Goal: Task Accomplishment & Management: Complete application form

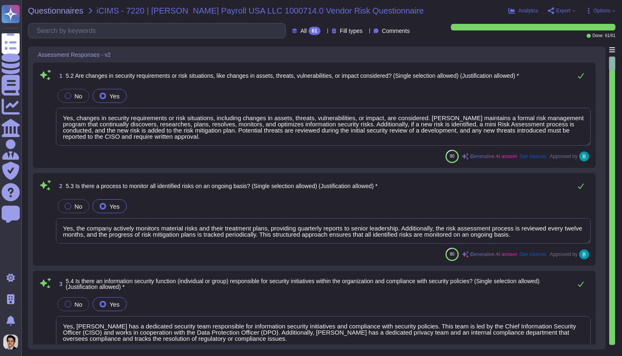
type textarea "Yes, changes in security requirements or risk situations, including changes in …"
type textarea "Yes, the company actively monitors material risks and their treatment plans, pr…"
type textarea "Yes, [PERSON_NAME] has a dedicated security team responsible for information se…"
type textarea "Yes, the organization has defined detailed information security roles and respo…"
type textarea "Yes, [PERSON_NAME] maintains a comprehensive asset inventory that tracks both h…"
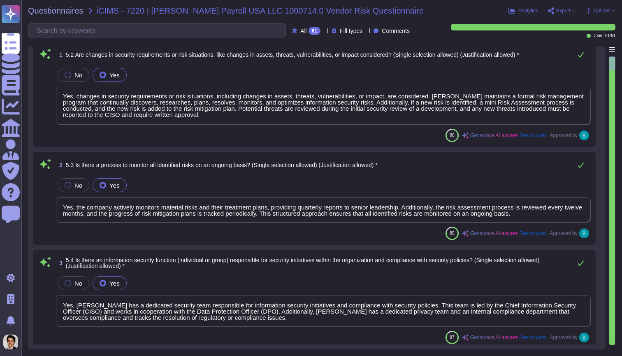
scroll to position [1, 0]
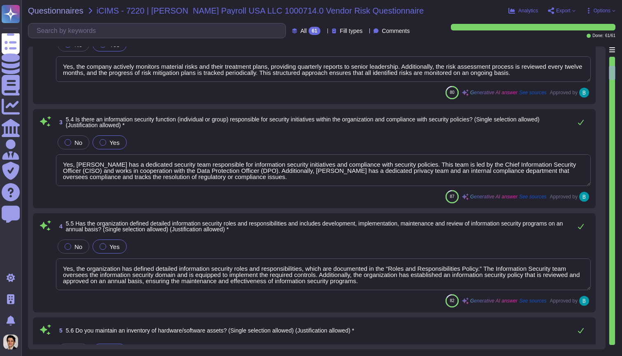
type textarea "Yes, we assign and track ownership of information assets. Each information asse…"
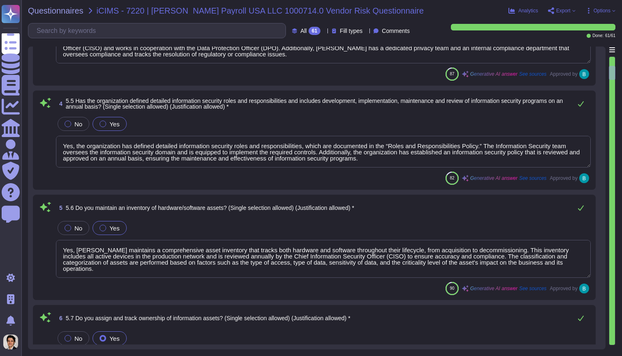
type textarea "Yes, [PERSON_NAME] has established procedures for information labeling and hand…"
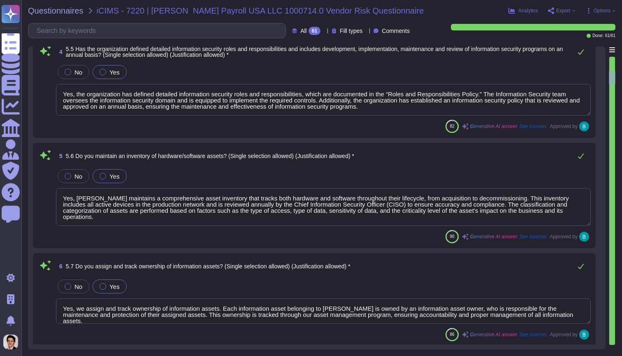
type textarea "Yes, there is a procedure for the return of assets by employees, contractors, a…"
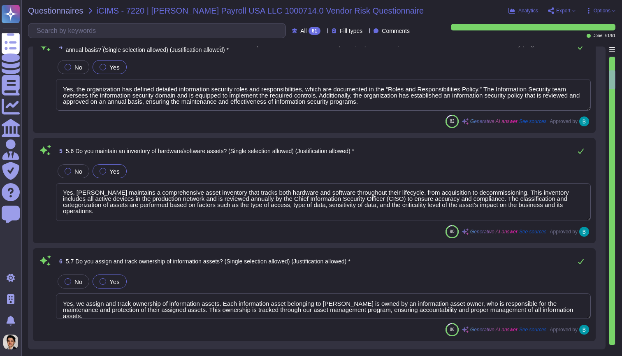
scroll to position [1, 0]
type textarea "Yes, there are physical access methods, procedures, and controls in place to pr…"
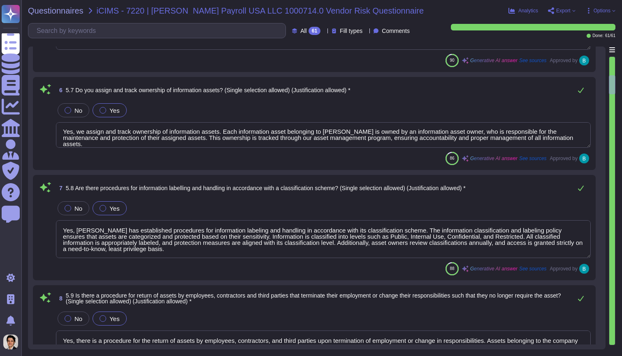
type textarea "Yes, preventative maintenance is performed to maintain the continued operabilit…"
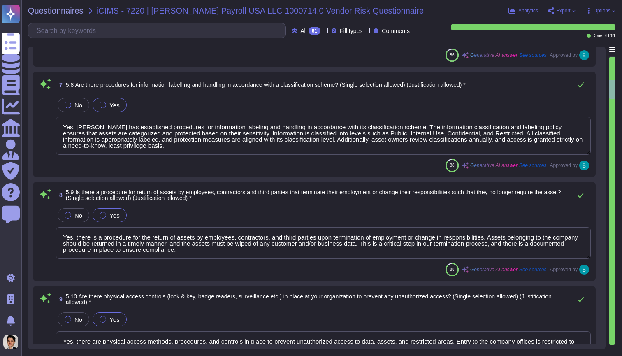
type textarea "Yes, servers are segregated and secured from other employee work areas. Each en…"
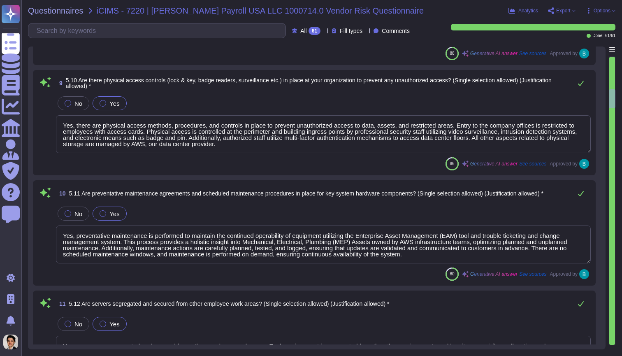
type textarea "[PERSON_NAME] is fully remote"
type textarea "Yes, [PERSON_NAME] has a documented change management/change control process in…"
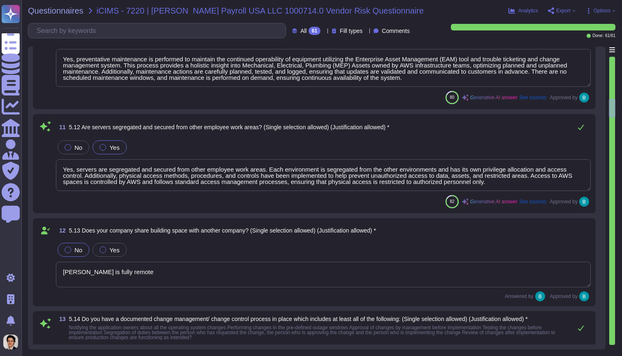
type textarea "Yes, our [PERSON_NAME] Assets use Crowdstirke as an AV and EDR, and it is confi…"
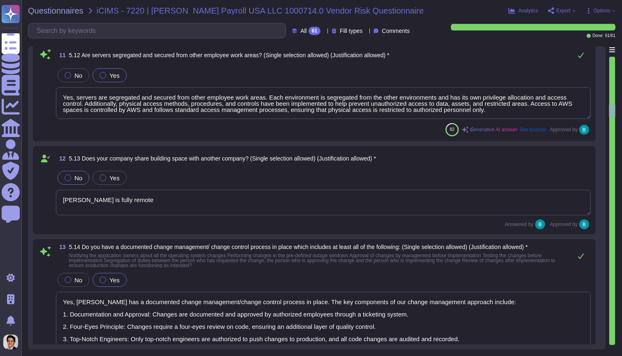
type textarea "Role based access is required"
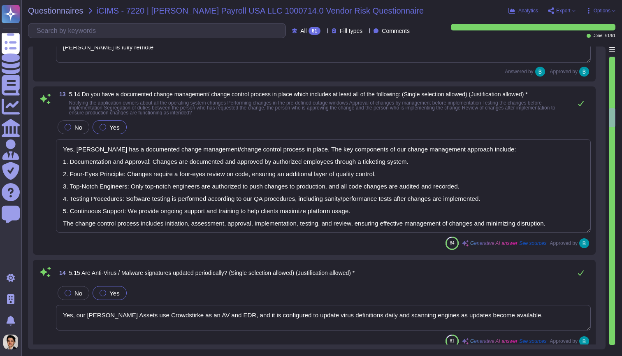
type textarea "Yes, we have a formal backup policy in place. It includes daily incremental and…"
type textarea "Yes, firewalls are in place to enable filtering traffic, logging traffic, inspe…"
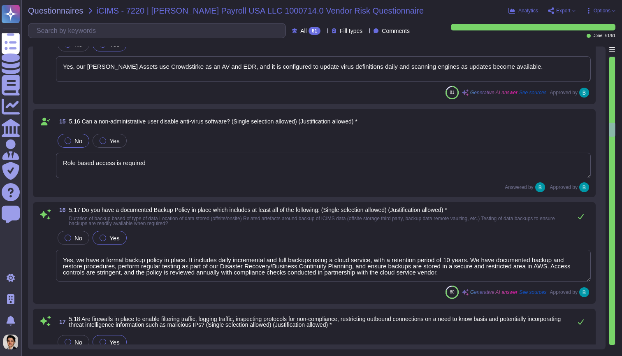
type textarea "Yes, there is an approval process prior to implementing or installing a network…"
type textarea "Yes, all access by external entities is pre-approved by the Information Securit…"
type textarea "Yes, [PERSON_NAME] has established policies, procedures, and controls to safegu…"
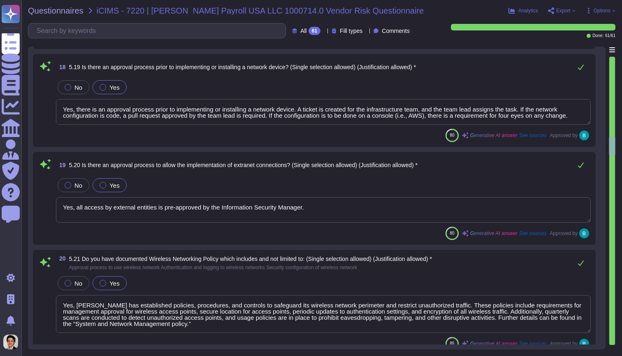
type textarea "Yes, all wireless connections at [PERSON_NAME] are encrypted. We use strong enc…"
type textarea "The solution is provided from the cloud. [PERSON_NAME] application operates as …"
type textarea "Yes, audit logs capture administrative activity, activity from sensitive user a…"
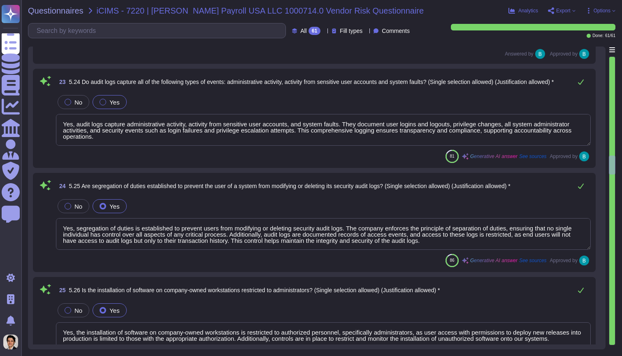
type textarea "Yes, segregation of duties is established to prevent users from modifying or de…"
type textarea "Yes, the installation of software on company-owned workstations is restricted t…"
type textarea "A list of approved software authorized for use in [PERSON_NAME] cloud environme…"
type textarea "Yes, [PERSON_NAME] has a process in place to grant and approve access to system…"
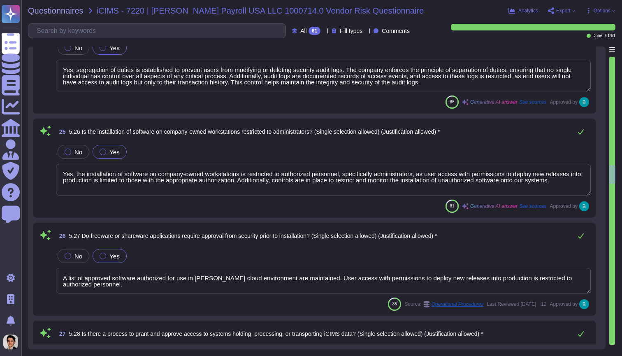
type textarea "Yes, [PERSON_NAME] has a process in place to grant and approve access to system…"
type textarea "Yes, there is a segregation of duties for approving access requests and impleme…"
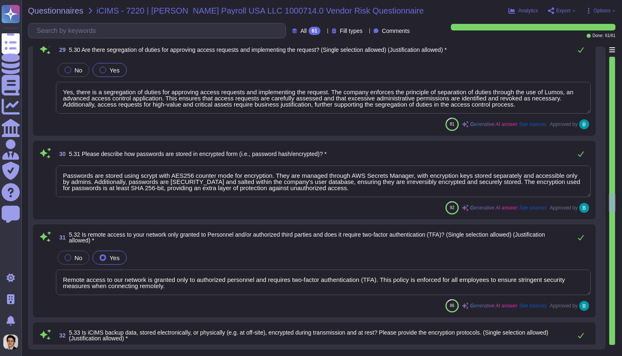
scroll to position [2956, 0]
type textarea "Passwords are stored using scrypt with AES256 counter mode for encryption. They…"
type textarea "Remote access to our network is granted only to authorized personnel and requir…"
type textarea "Yes, iCIMS backup data is encrypted both during transmission and at rest. The e…"
type textarea "Yes, our organization encrypts communication of sensitive information over less…"
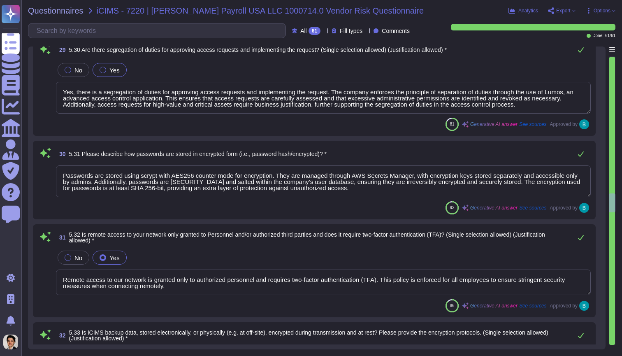
type textarea "[PERSON_NAME] has implemented several technical controls to prevent the use of …"
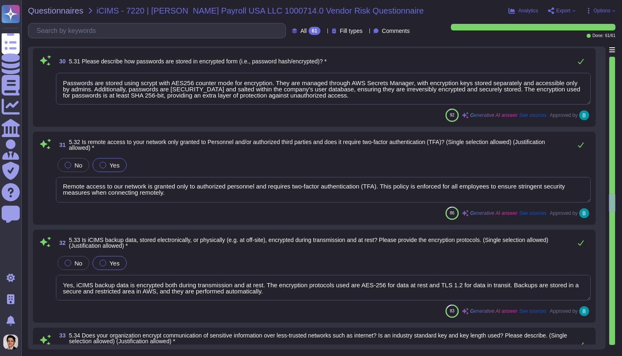
scroll to position [1, 0]
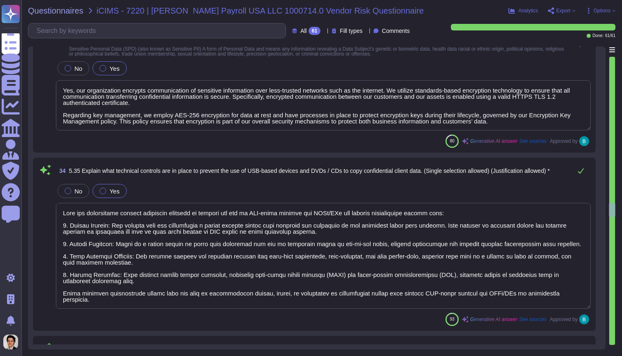
type textarea "Yes, our Incident Response Process is tested annually through various methods, …"
type textarea "Yes, our company has a security incident response team with clearly defined and…"
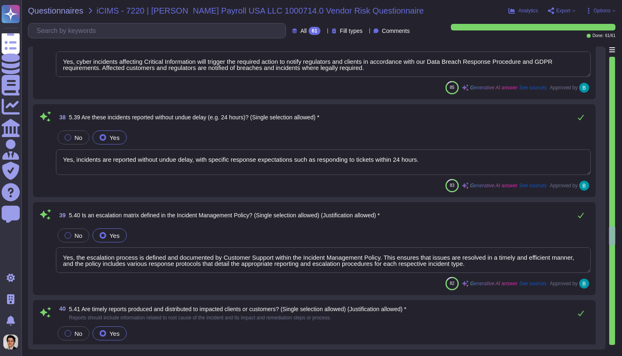
type textarea "Yes, cyber incidents affecting Critical Information will trigger the required a…"
type textarea "Yes, incidents are reported without undue delay, with specific response expecta…"
type textarea "Yes, the escalation process is defined and documented by Customer Support withi…"
type textarea "Yes, timely reports are produced and distributed to impacted clients or custome…"
type textarea "No we don't . Managed by AWS."
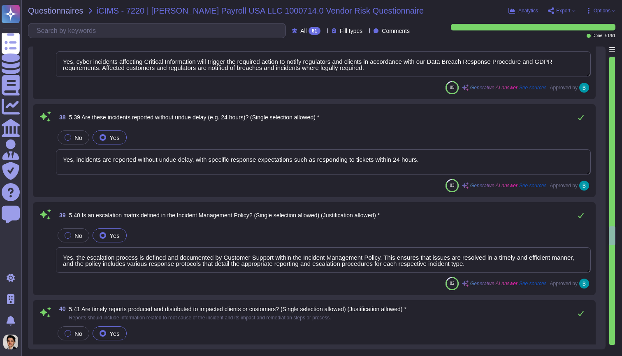
type textarea "[PERSON_NAME] uses third-party providers for infrastructure management, specifi…"
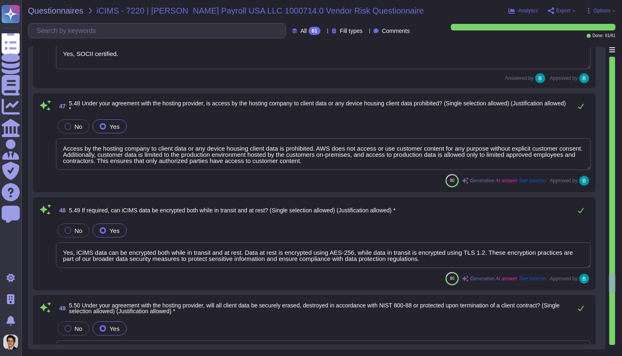
type textarea "No, we have not had any significant data breaches in the last five years. Our s…"
type textarea "Yes, SOCII certified."
type textarea "Access by the hosting company to client data or any device housing client data …"
type textarea "Yes, iCIMS data can be encrypted both while in transit and at rest. Data at res…"
type textarea "Yes, all client data will be securely erased and destroyed in accordance with N…"
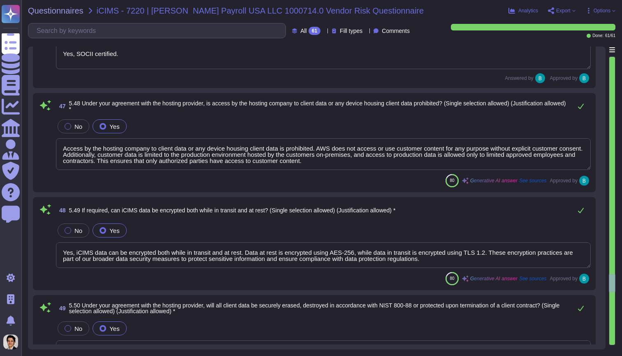
type textarea "Our organization utilizes AWS Shield, a managed DDoS protection service that pr…"
type textarea "Yes, we have a formally defined and documented Secure Software Development Life…"
type textarea "Before releasing applications to production, [PERSON_NAME] performs the followi…"
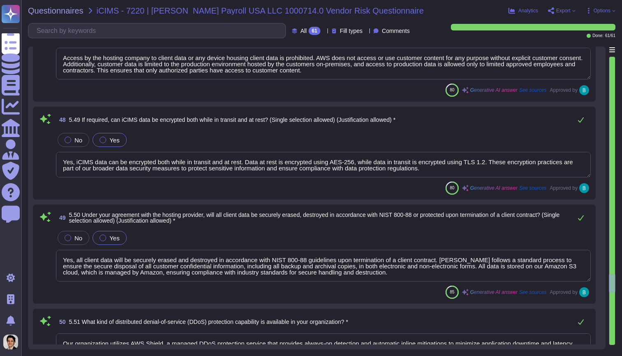
click at [615, 336] on div at bounding box center [612, 200] width 7 height 289
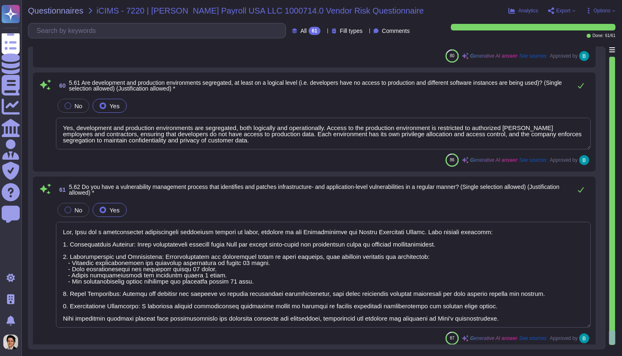
type textarea "Yes, a session management methodology is used with the application, as we are f…"
type textarea "The user session cookie is checked for validity, permissions, and authenticity …"
type textarea "Yes, development and production environments are segregated, both logically and…"
type textarea "Yes, [PERSON_NAME] has a comprehensive vulnerability management process in plac…"
click at [613, 343] on div at bounding box center [612, 337] width 7 height 14
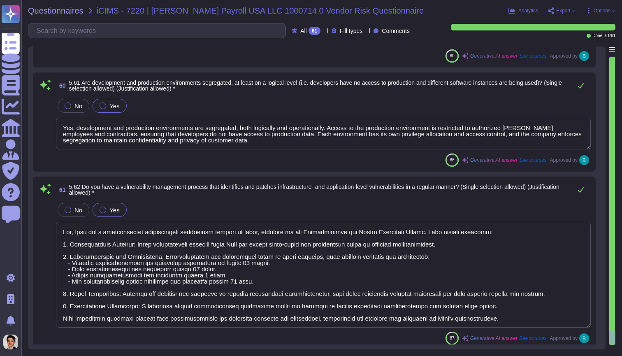
scroll to position [6073, 0]
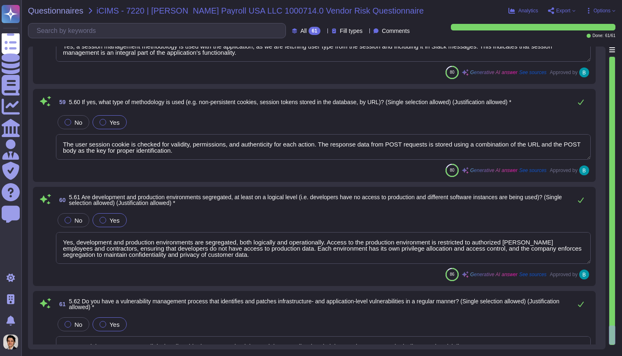
type textarea "Yes, data input into applications is validated for accuracy through automated v…"
type textarea "Yes, validation checks are performed on applications to detect issues related t…"
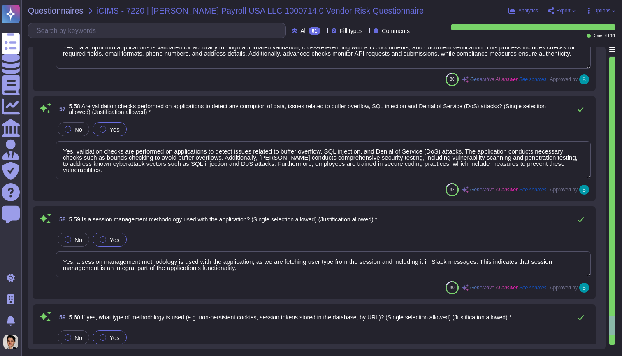
type textarea "Customer information, including personal information, and customer content are …"
click at [557, 13] on span "Export" at bounding box center [563, 10] width 14 height 5
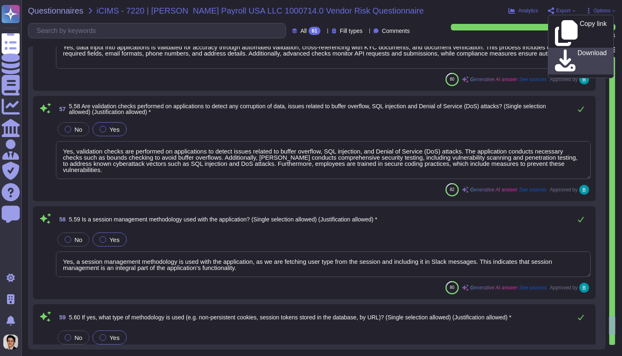
click at [578, 50] on p "Download" at bounding box center [592, 61] width 29 height 23
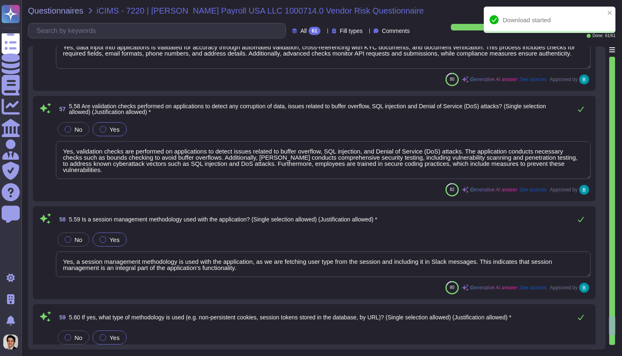
click at [354, 68] on textarea "Yes, data input into applications is validated for accuracy through automated v…" at bounding box center [323, 53] width 535 height 32
